Goal: Task Accomplishment & Management: Use online tool/utility

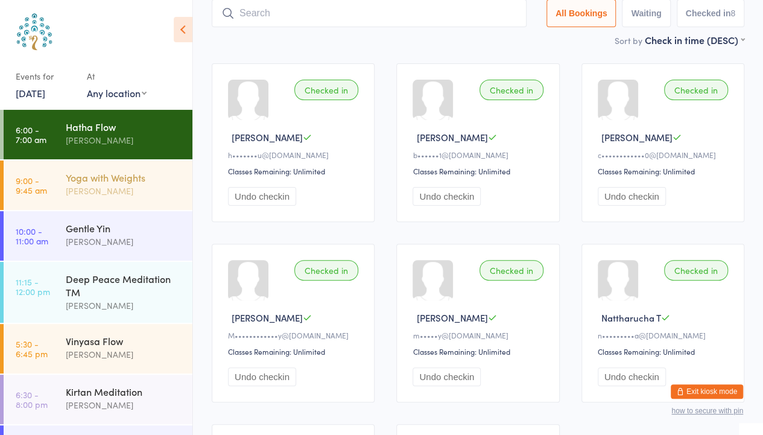
click at [139, 188] on div "[PERSON_NAME]" at bounding box center [124, 191] width 116 height 14
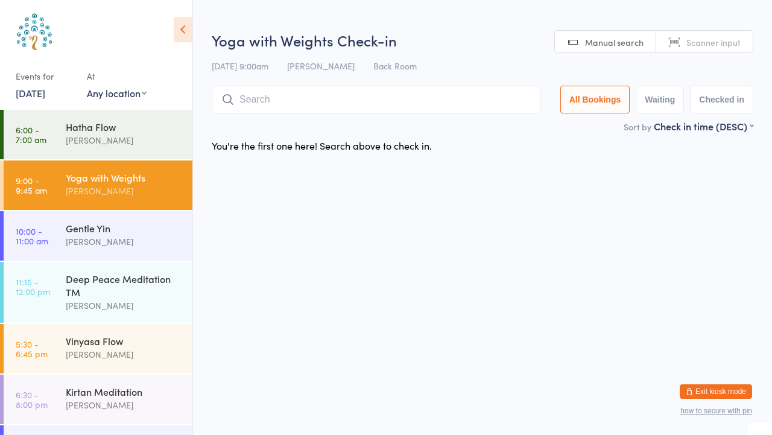
click at [710, 40] on span "Scanner input" at bounding box center [713, 42] width 54 height 12
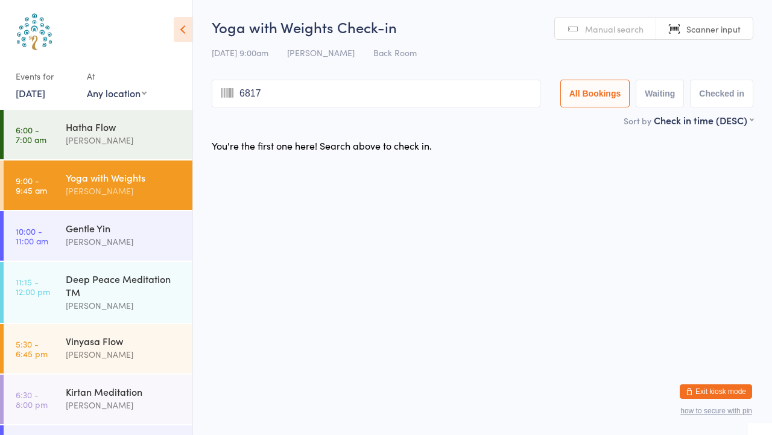
type input "6817"
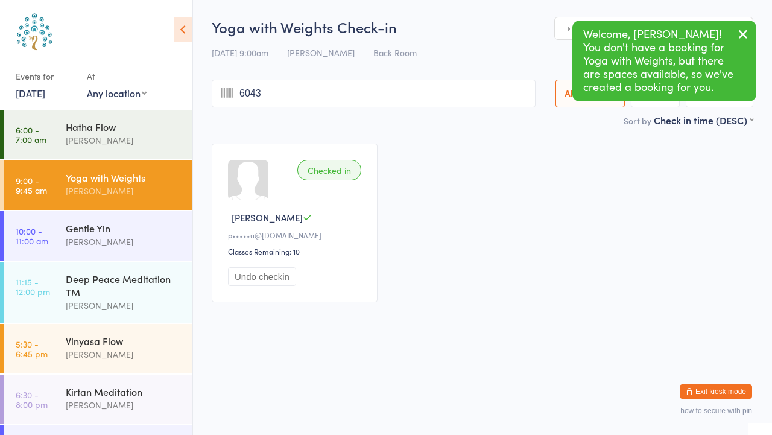
type input "6043"
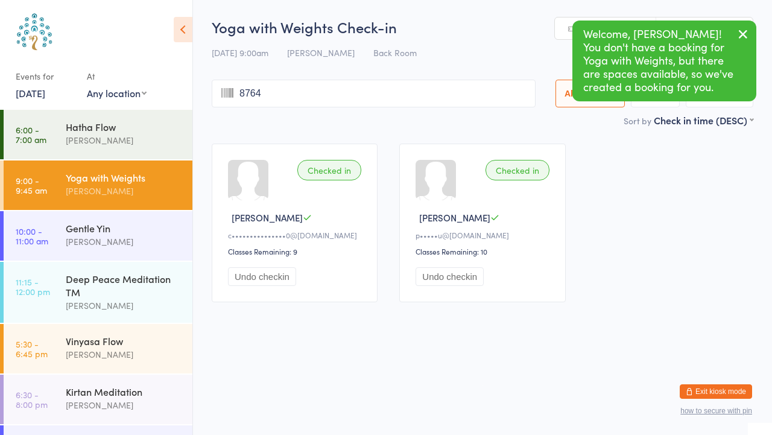
type input "8764"
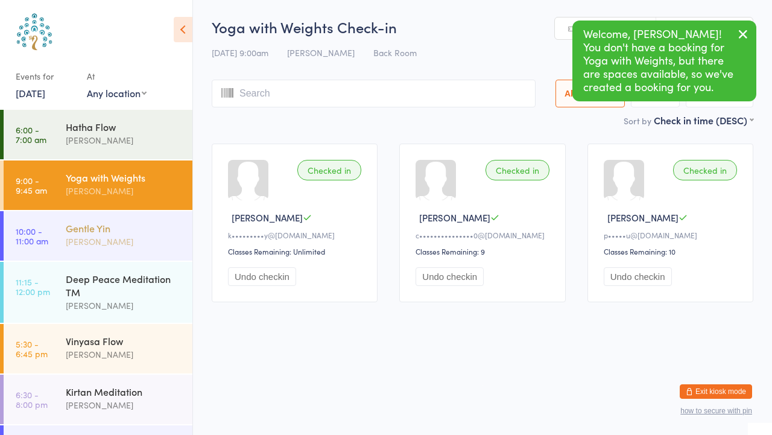
click at [145, 233] on div "Gentle Yin" at bounding box center [124, 227] width 116 height 13
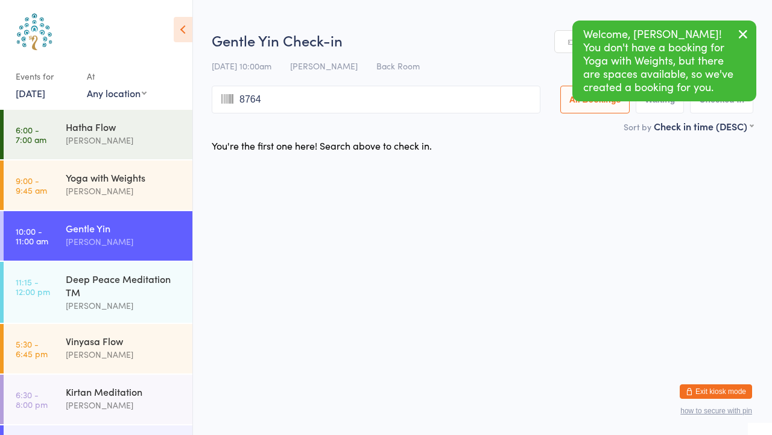
type input "8764"
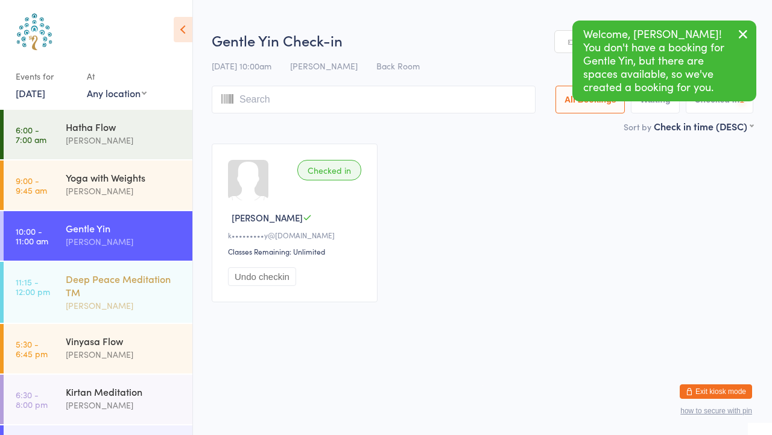
click at [152, 293] on div "Deep Peace Meditation TM" at bounding box center [124, 285] width 116 height 27
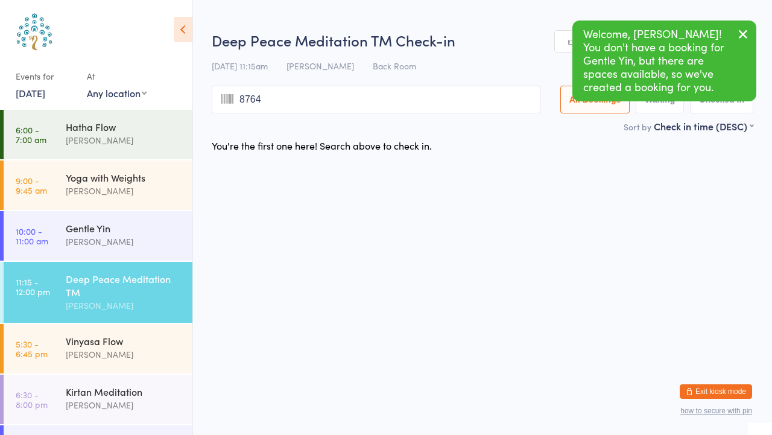
type input "8764"
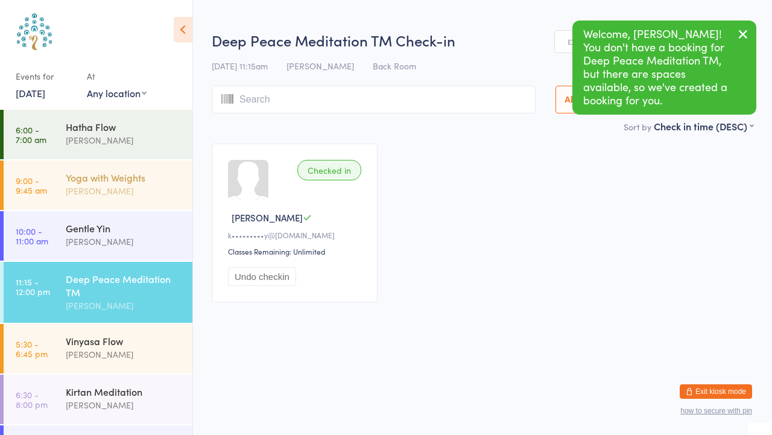
click at [133, 180] on div "Yoga with Weights" at bounding box center [124, 177] width 116 height 13
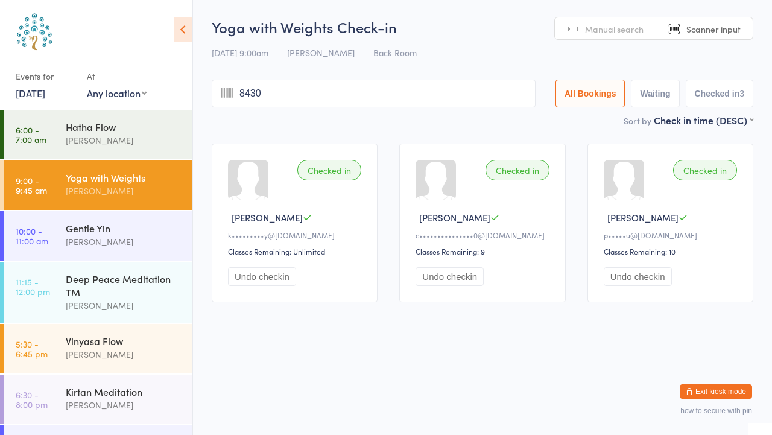
type input "8430"
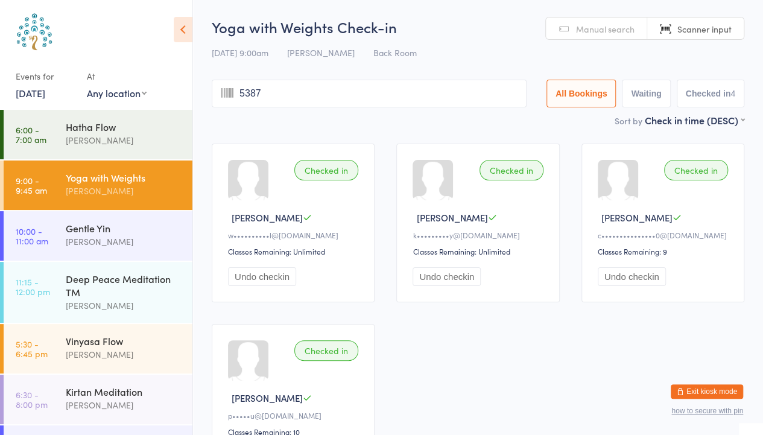
type input "5387"
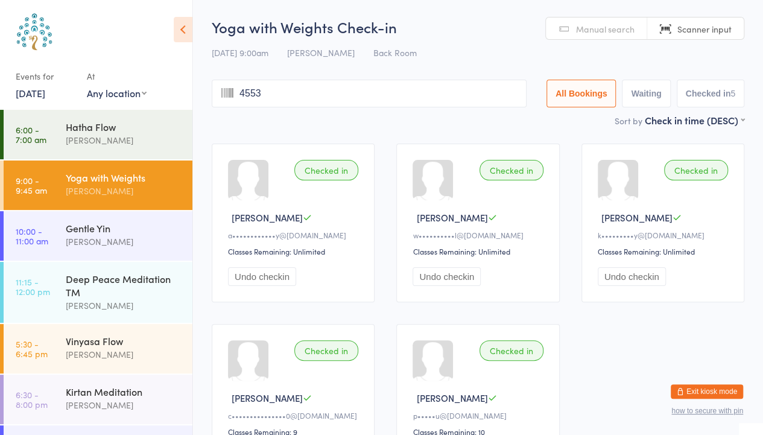
type input "4553"
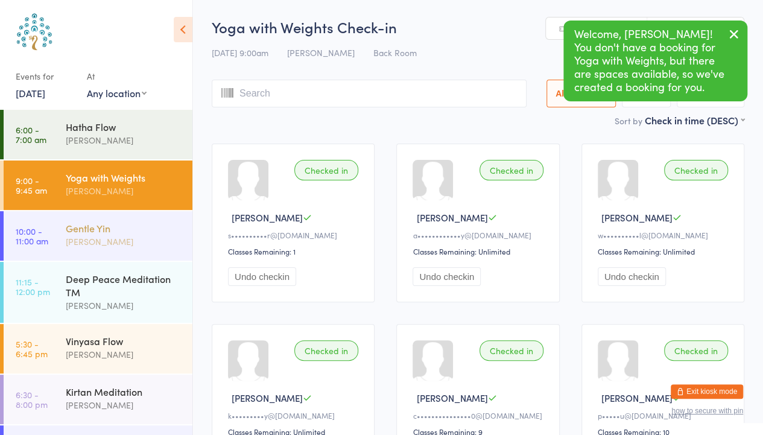
click at [162, 242] on div "[PERSON_NAME]" at bounding box center [124, 242] width 116 height 14
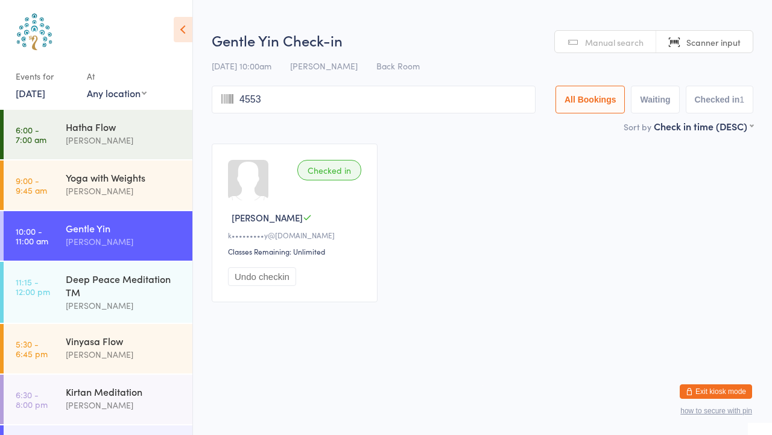
type input "4553"
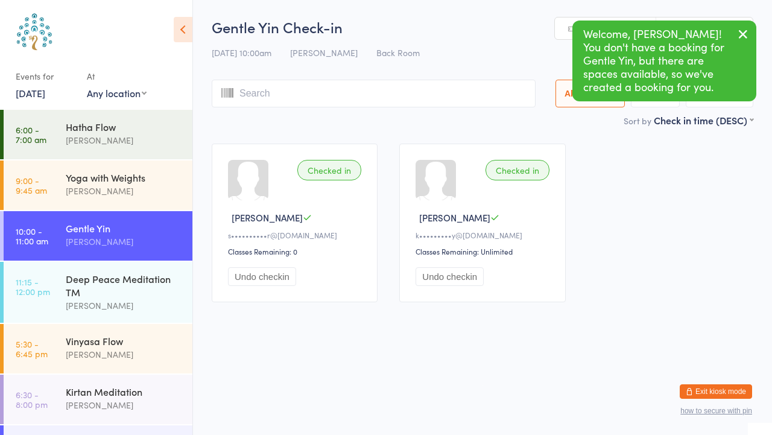
click at [750, 31] on button "button" at bounding box center [743, 35] width 27 height 28
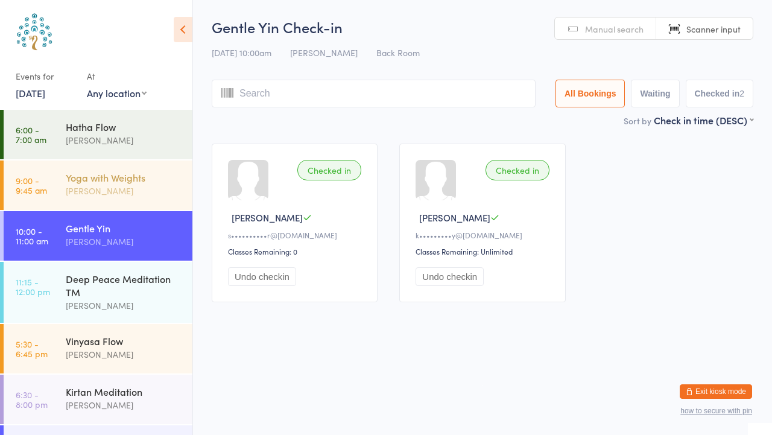
click at [116, 186] on div "[PERSON_NAME]" at bounding box center [124, 191] width 116 height 14
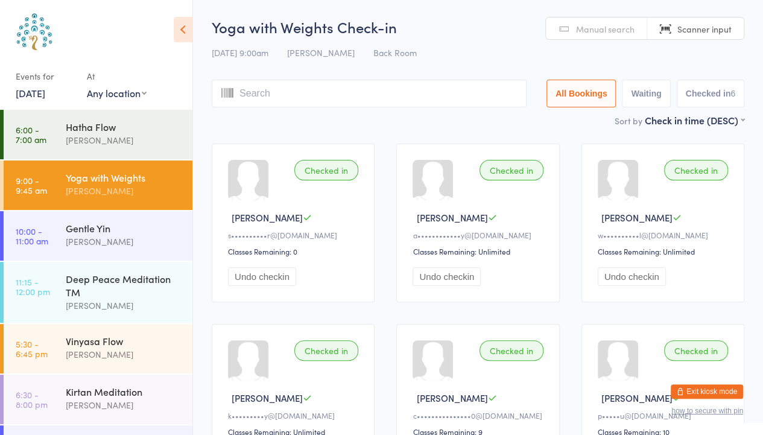
click at [593, 33] on span "Manual search" at bounding box center [605, 29] width 59 height 12
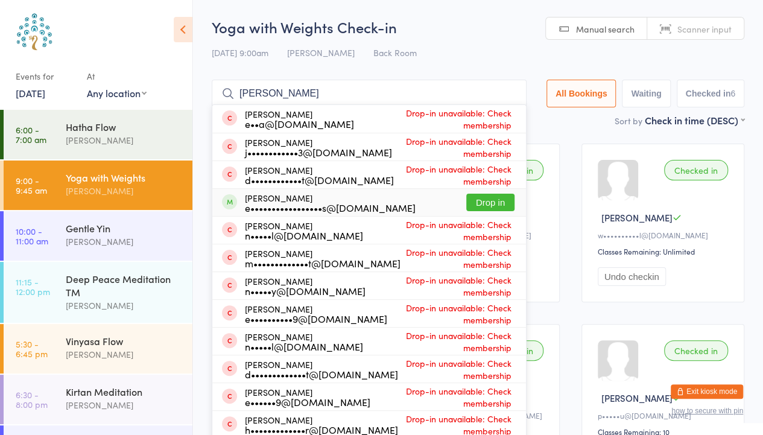
type input "[PERSON_NAME]"
click at [481, 201] on button "Drop in" at bounding box center [490, 202] width 48 height 17
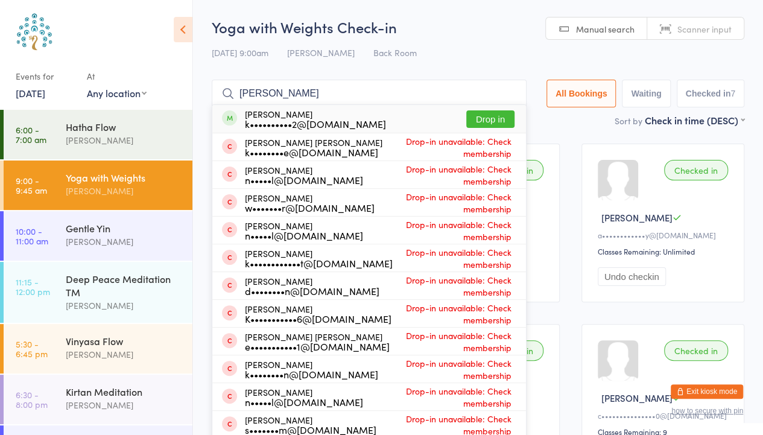
type input "[PERSON_NAME]"
click at [503, 122] on button "Drop in" at bounding box center [490, 118] width 48 height 17
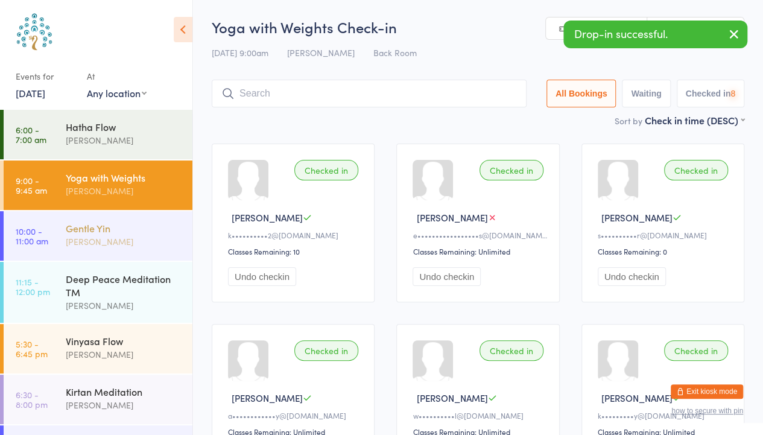
click at [120, 232] on div "Gentle Yin" at bounding box center [124, 227] width 116 height 13
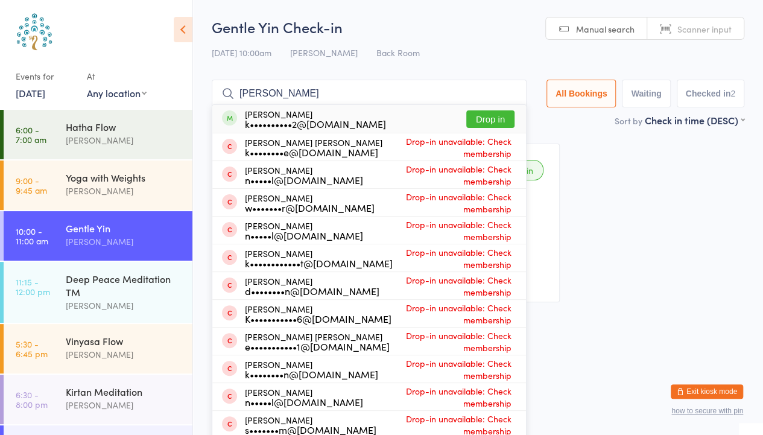
type input "[PERSON_NAME]"
click at [502, 121] on button "Drop in" at bounding box center [490, 118] width 48 height 17
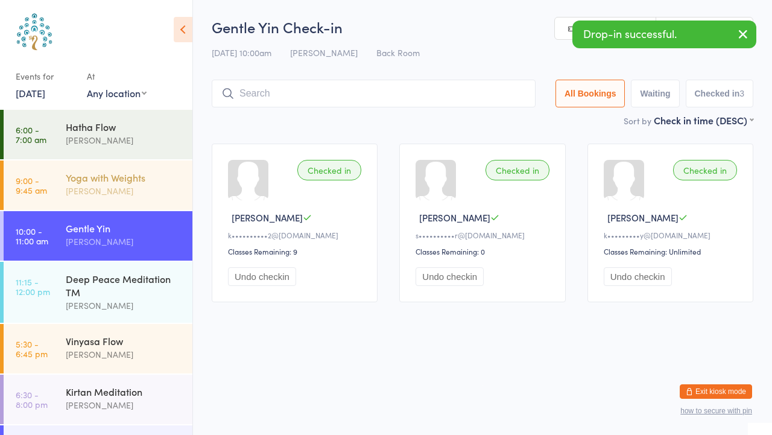
drag, startPoint x: 743, startPoint y: 34, endPoint x: 94, endPoint y: 182, distance: 665.5
click at [94, 182] on body "You have now entered Kiosk Mode. Members will be able to check themselves in us…" at bounding box center [386, 165] width 772 height 296
click at [94, 182] on div "Yoga with Weights" at bounding box center [124, 177] width 116 height 13
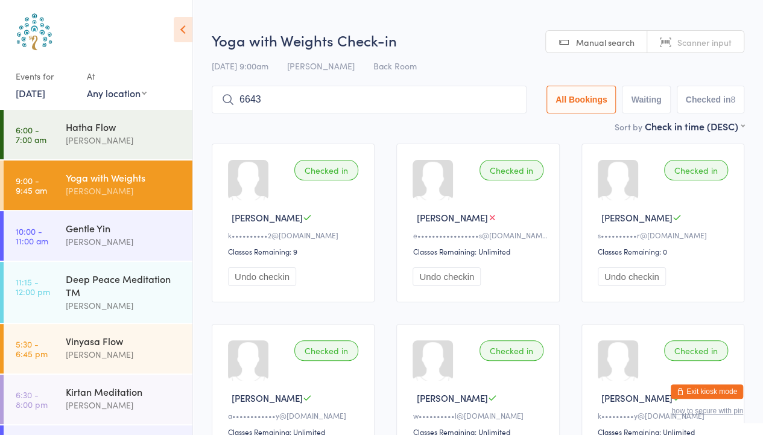
type input "6643"
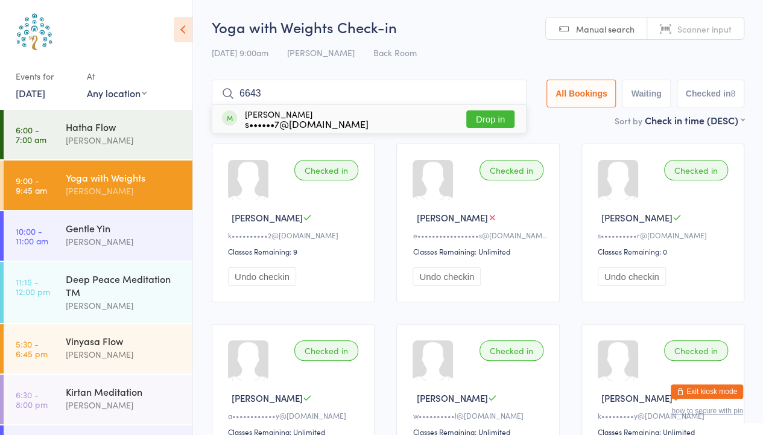
click at [479, 116] on button "Drop in" at bounding box center [490, 118] width 48 height 17
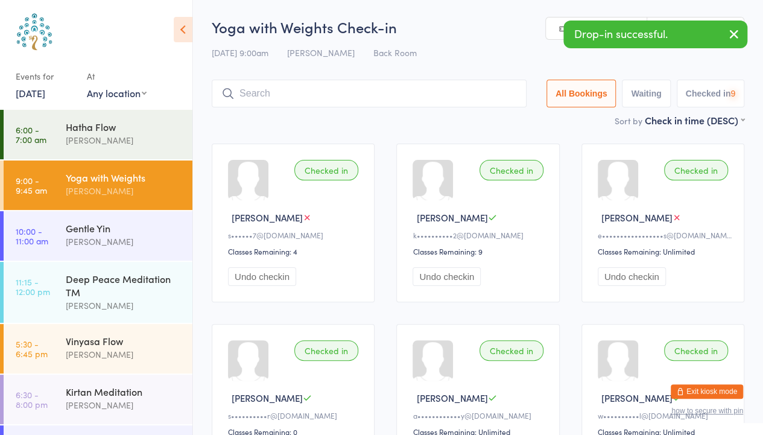
click at [737, 33] on icon "button" at bounding box center [734, 34] width 14 height 15
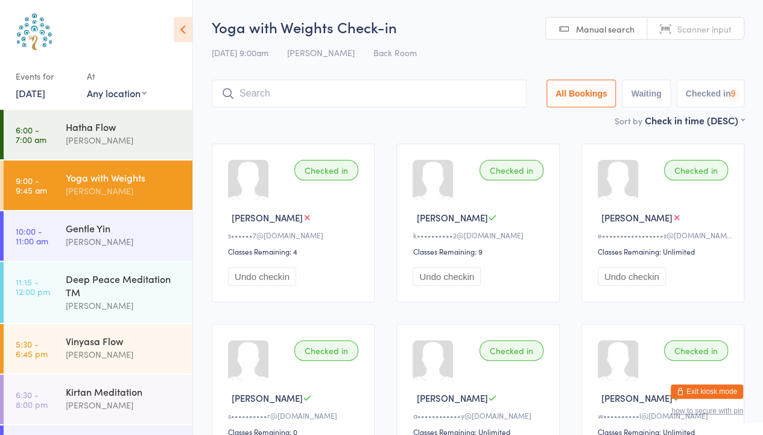
click at [726, 19] on link "Scanner input" at bounding box center [695, 28] width 97 height 23
type input "7543"
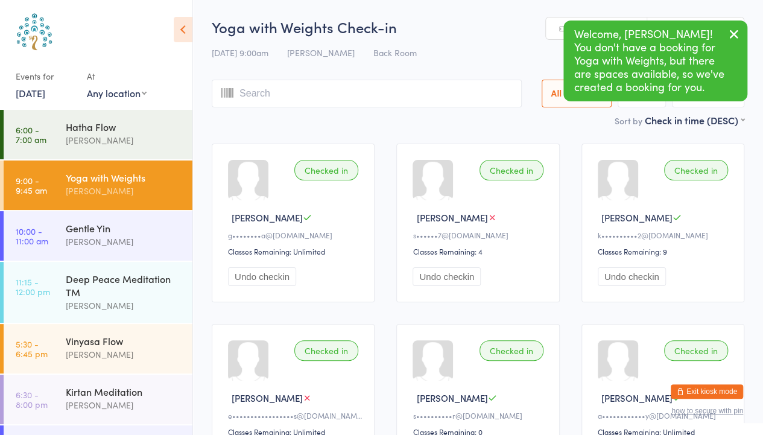
click at [730, 33] on icon "button" at bounding box center [734, 34] width 14 height 15
